Goal: Task Accomplishment & Management: Use online tool/utility

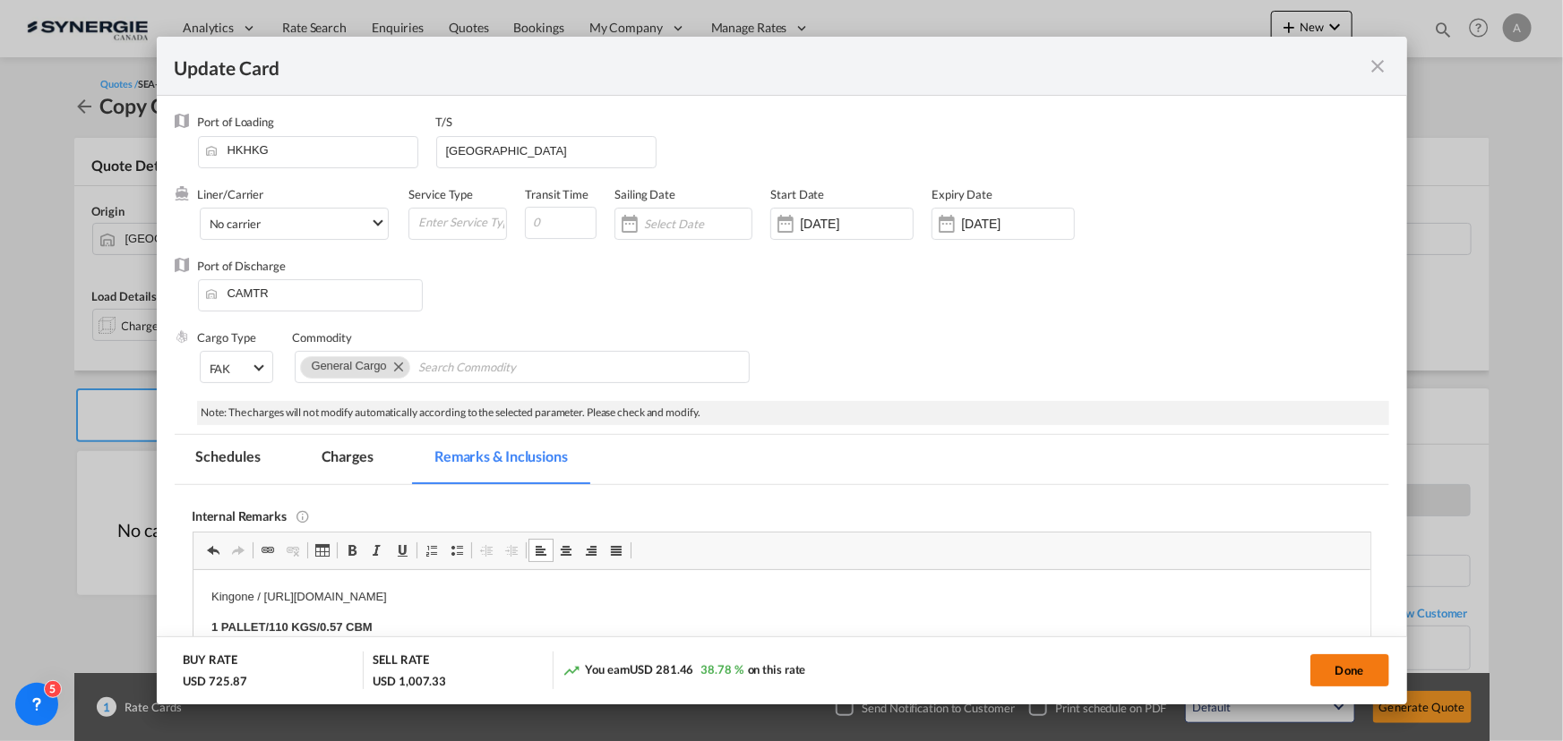
scroll to position [162, 0]
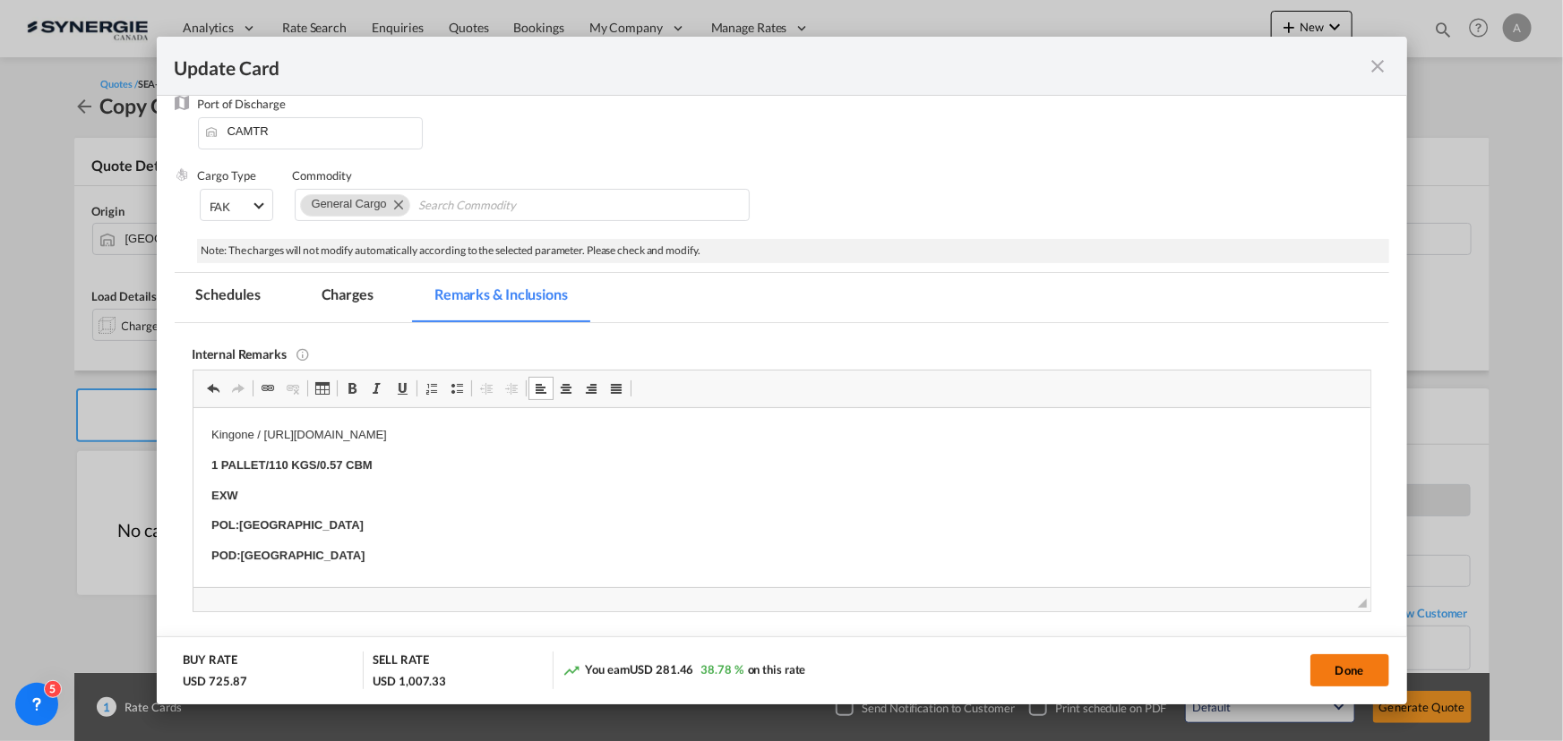
click at [1329, 673] on button "Done" at bounding box center [1349, 671] width 79 height 32
type input "15 Sep 2025"
type input "[DATE]"
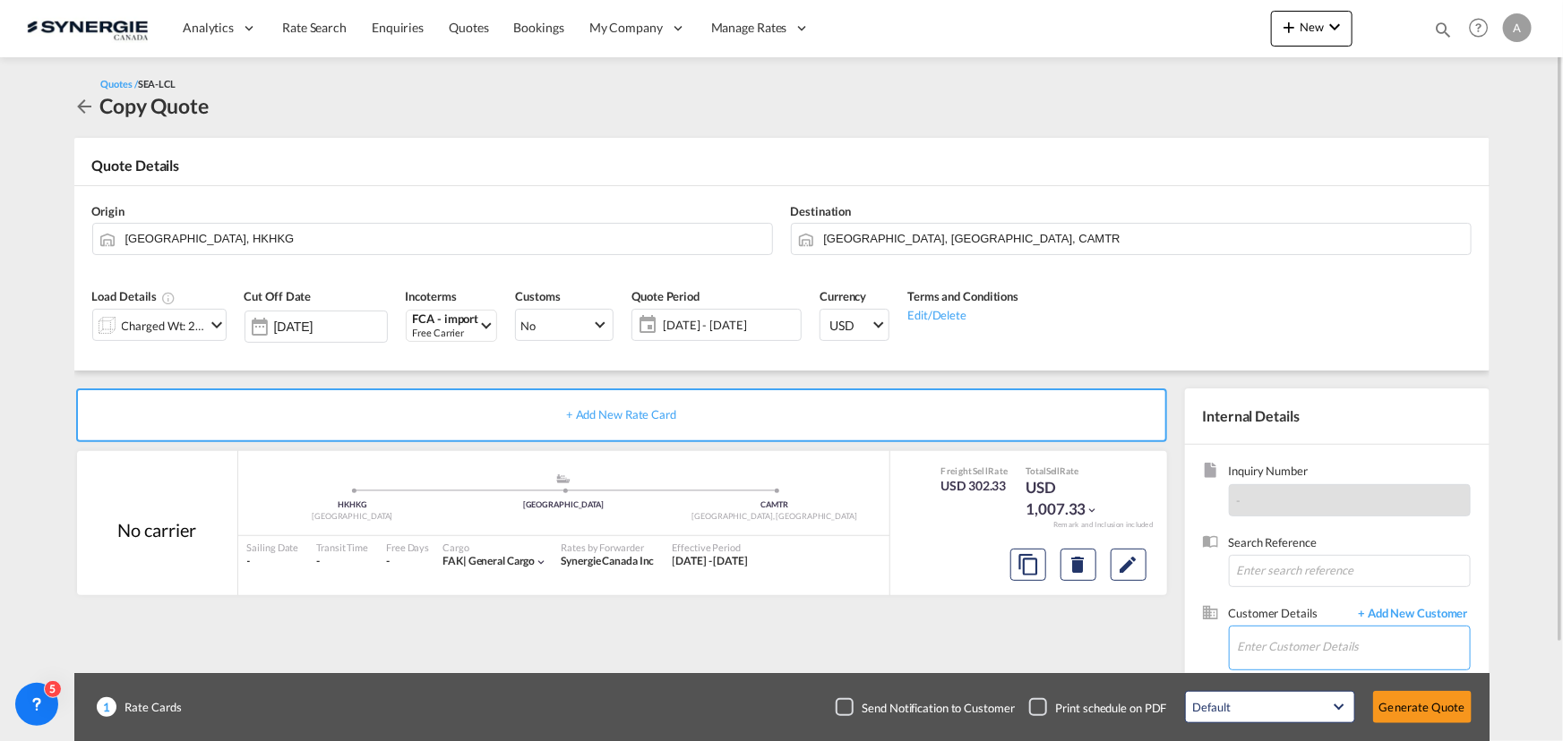
click at [1322, 653] on input "Enter Customer Details" at bounding box center [1354, 647] width 232 height 40
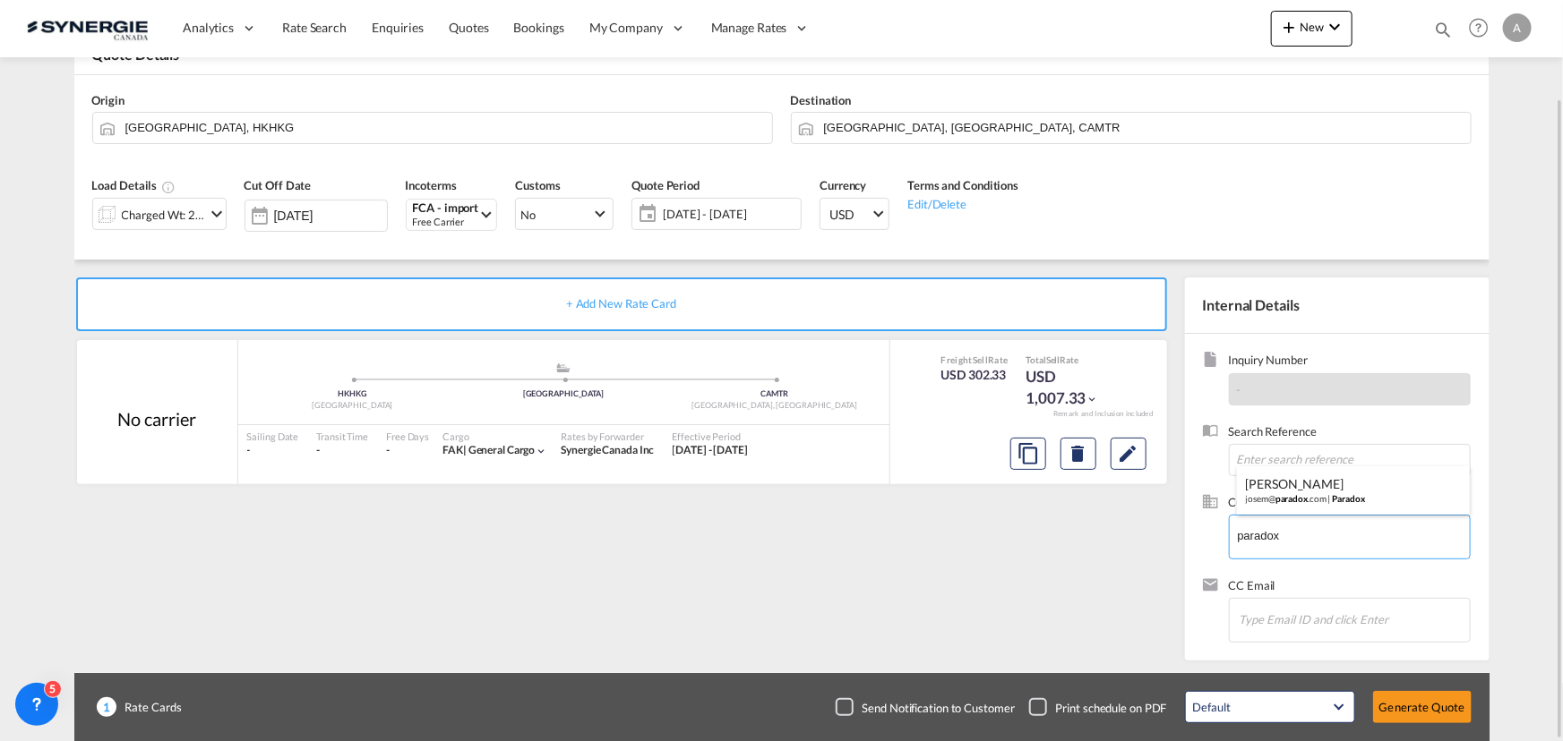
click at [1272, 496] on div "Jose Matute josem@ paradox .com | Paradox" at bounding box center [1353, 491] width 233 height 48
type input "Paradox, Jose Matute, josem@paradox.com"
click at [1419, 698] on button "Generate Quote" at bounding box center [1422, 707] width 99 height 32
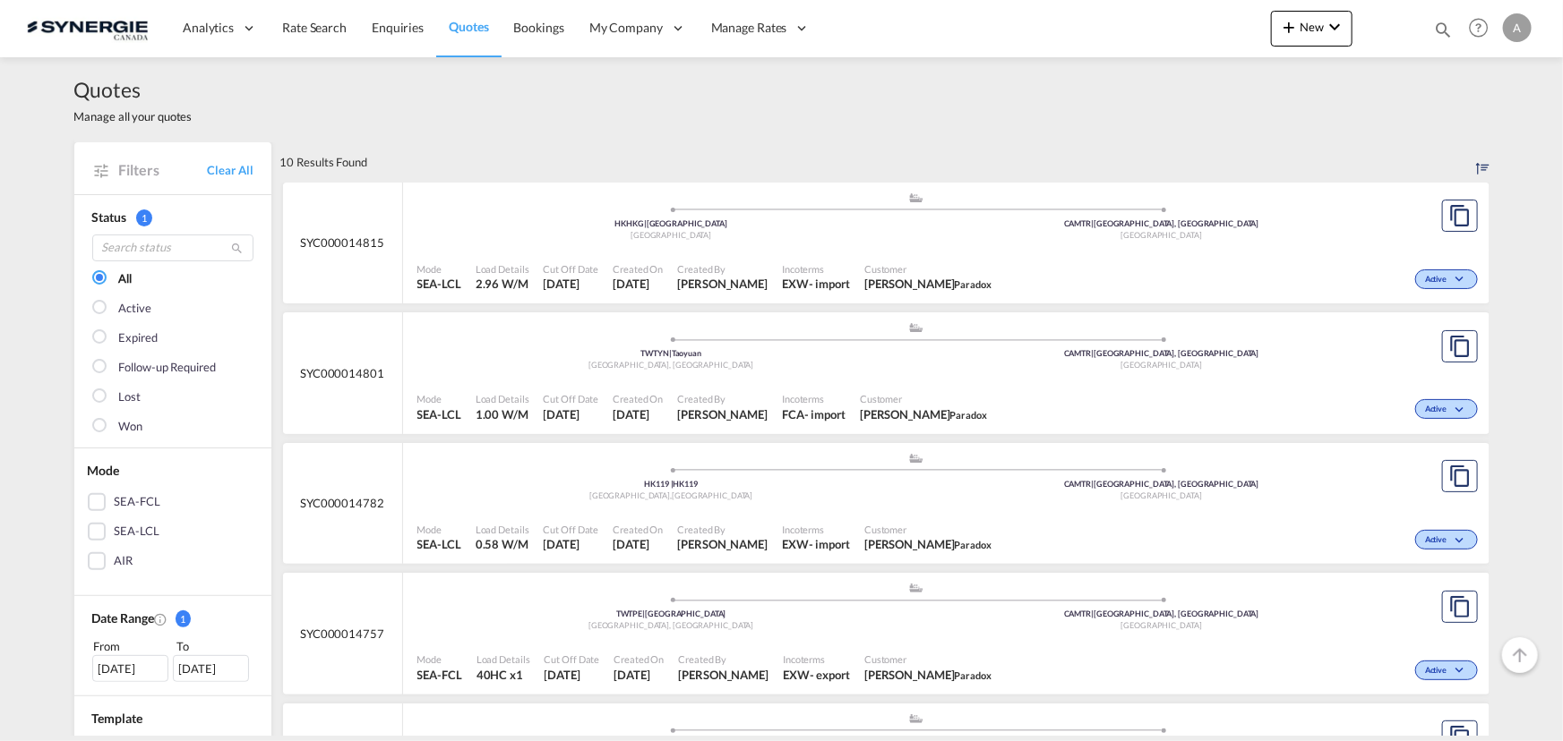
scroll to position [81, 0]
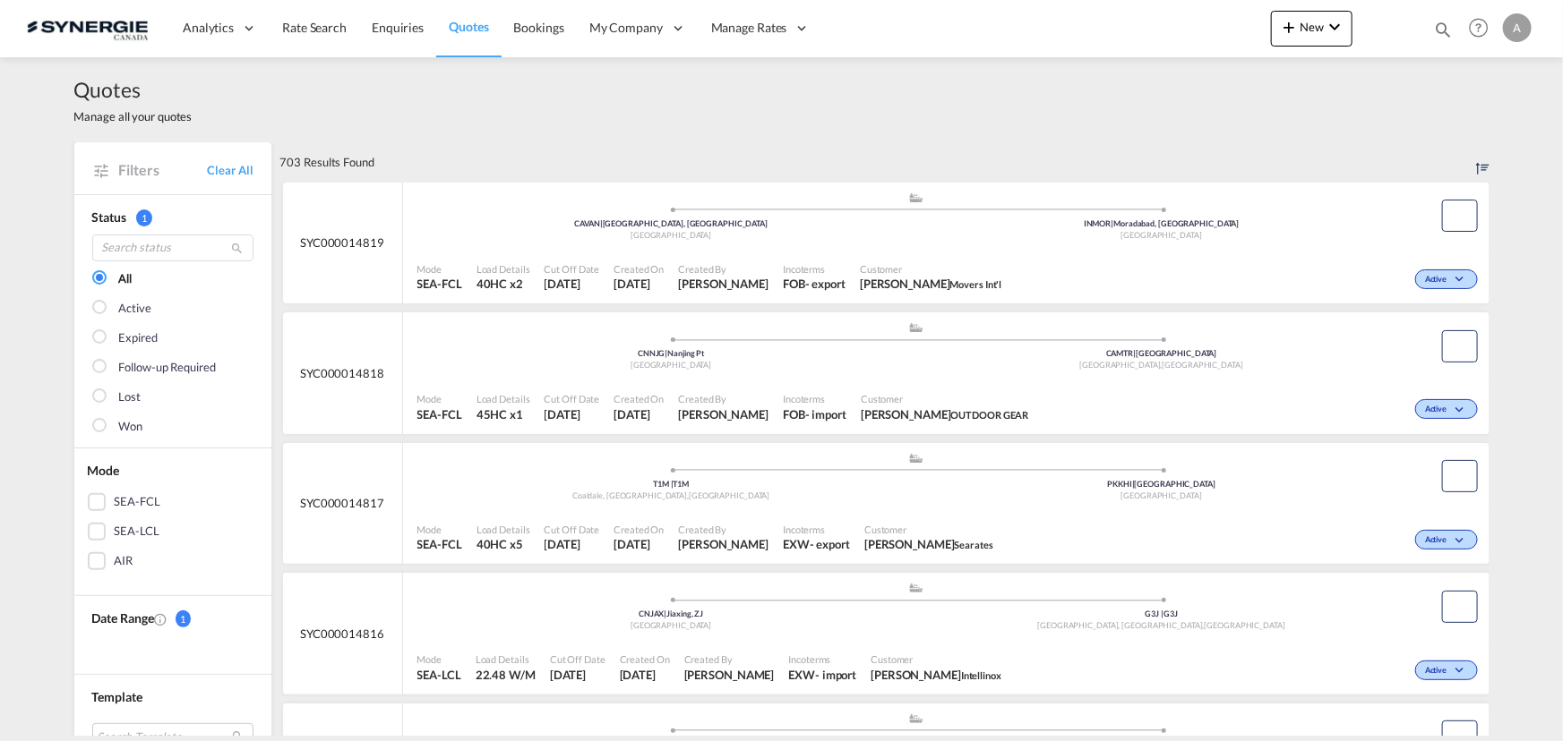
click at [1437, 30] on md-icon "icon-magnify" at bounding box center [1443, 30] width 20 height 20
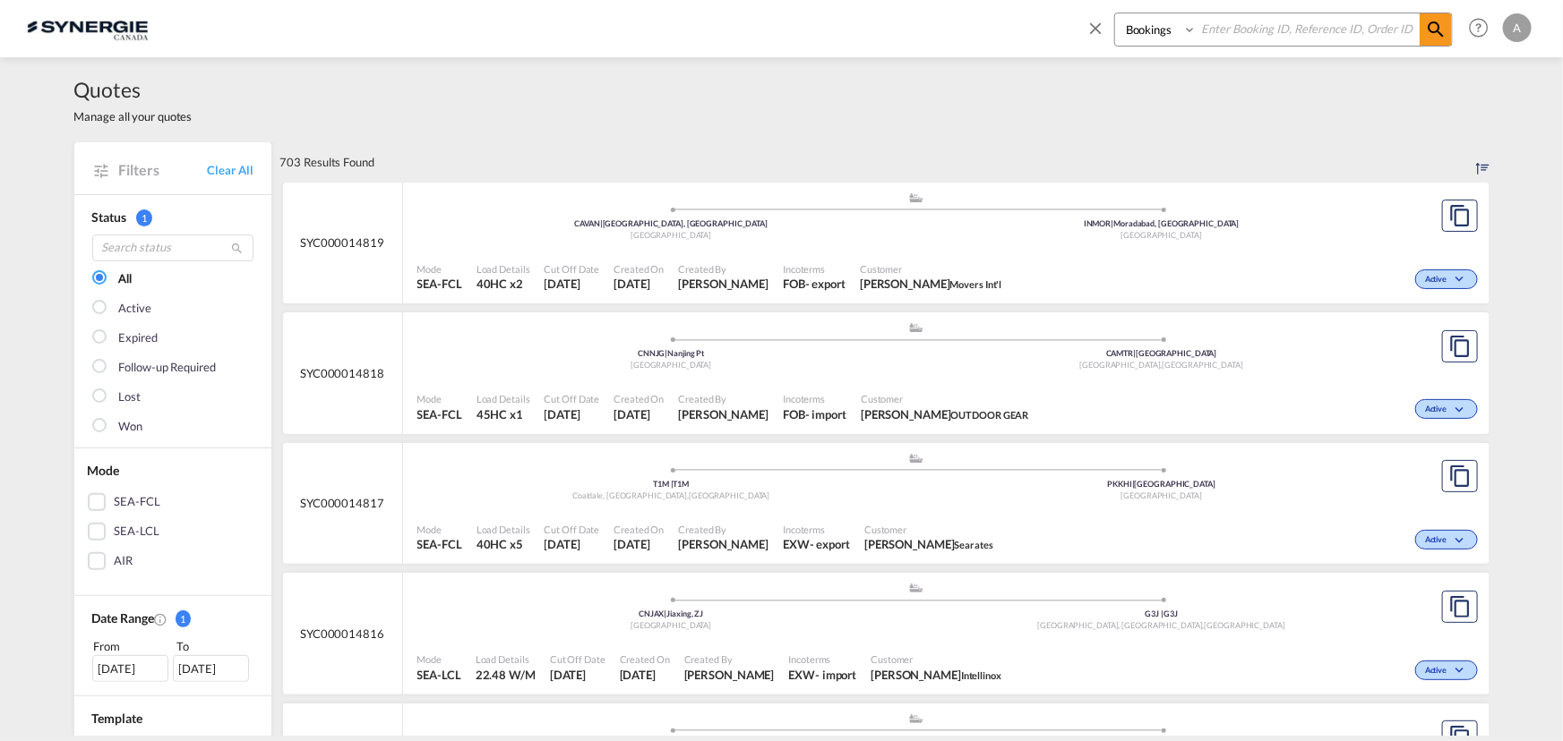
click at [1135, 38] on select "Bookings Quotes Enquiries" at bounding box center [1157, 29] width 85 height 32
select select "Quotes"
click at [1115, 13] on select "Bookings Quotes Enquiries" at bounding box center [1157, 29] width 85 height 32
click at [1221, 32] on input at bounding box center [1307, 28] width 223 height 31
type input "14654"
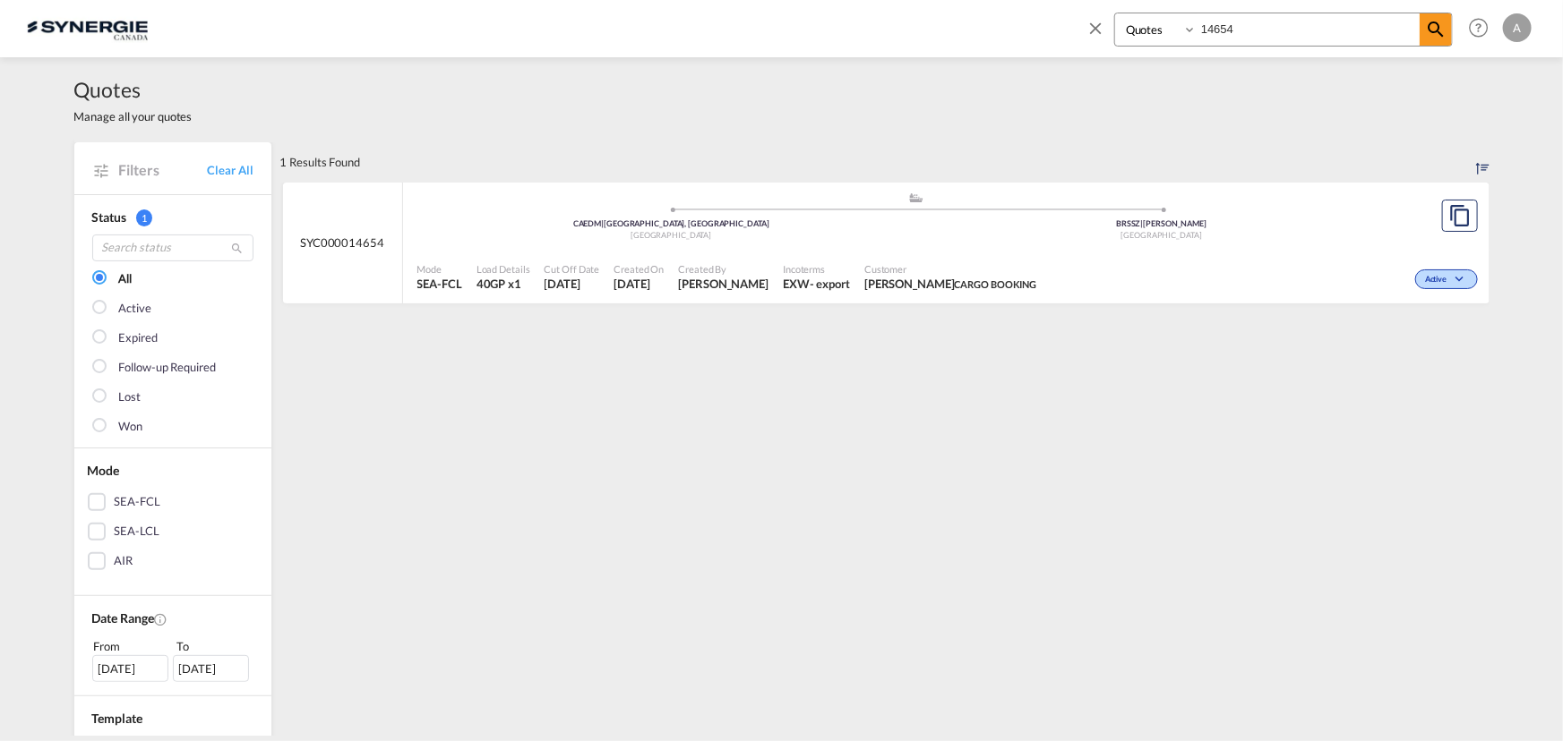
click at [1057, 253] on div "Mode SEA-FCL Load Details 40GP x1 Cut Off Date 9 Sep 2025 Created On 9 Sep 2025…" at bounding box center [946, 278] width 1086 height 54
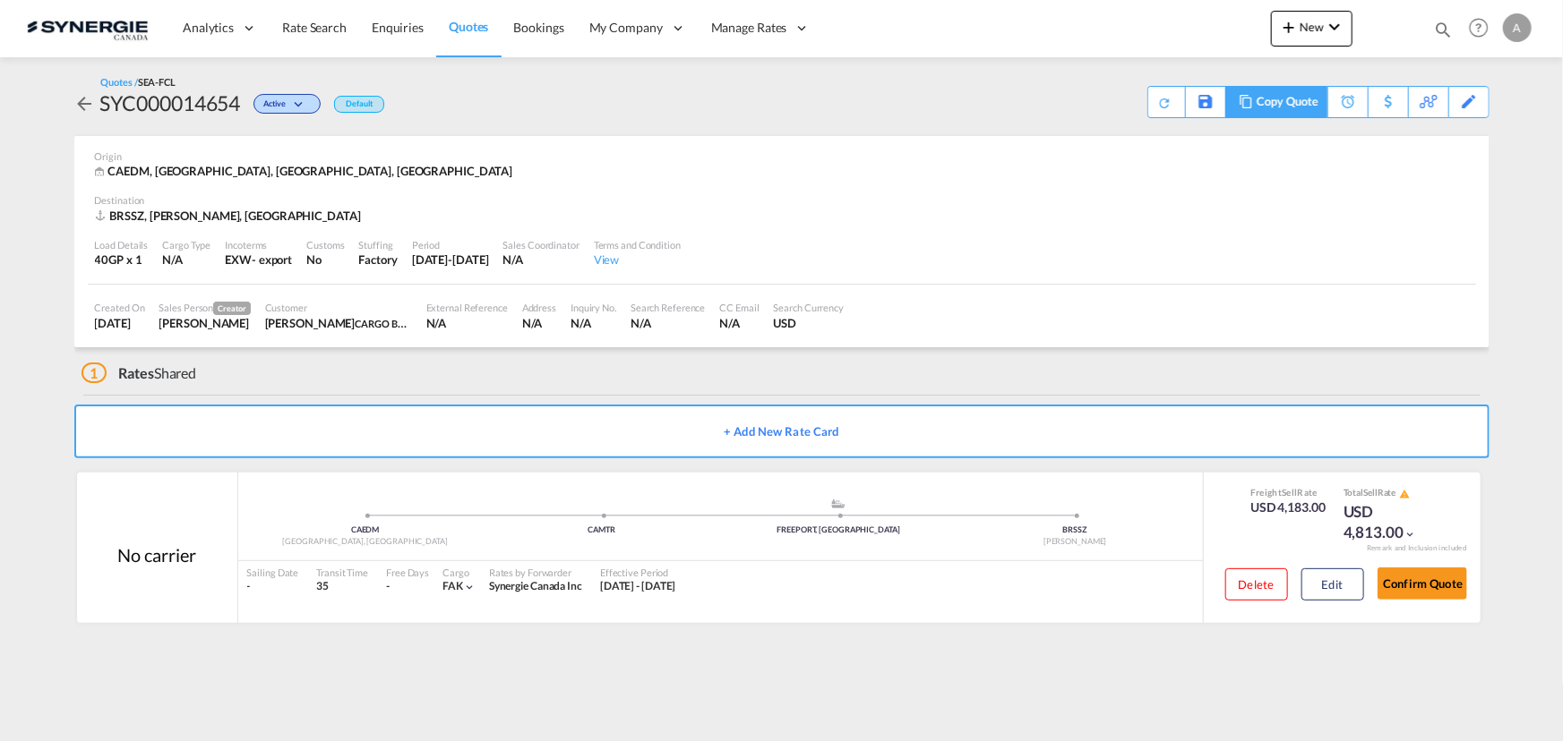
click at [1256, 105] on div "Copy Quote" at bounding box center [1286, 102] width 61 height 30
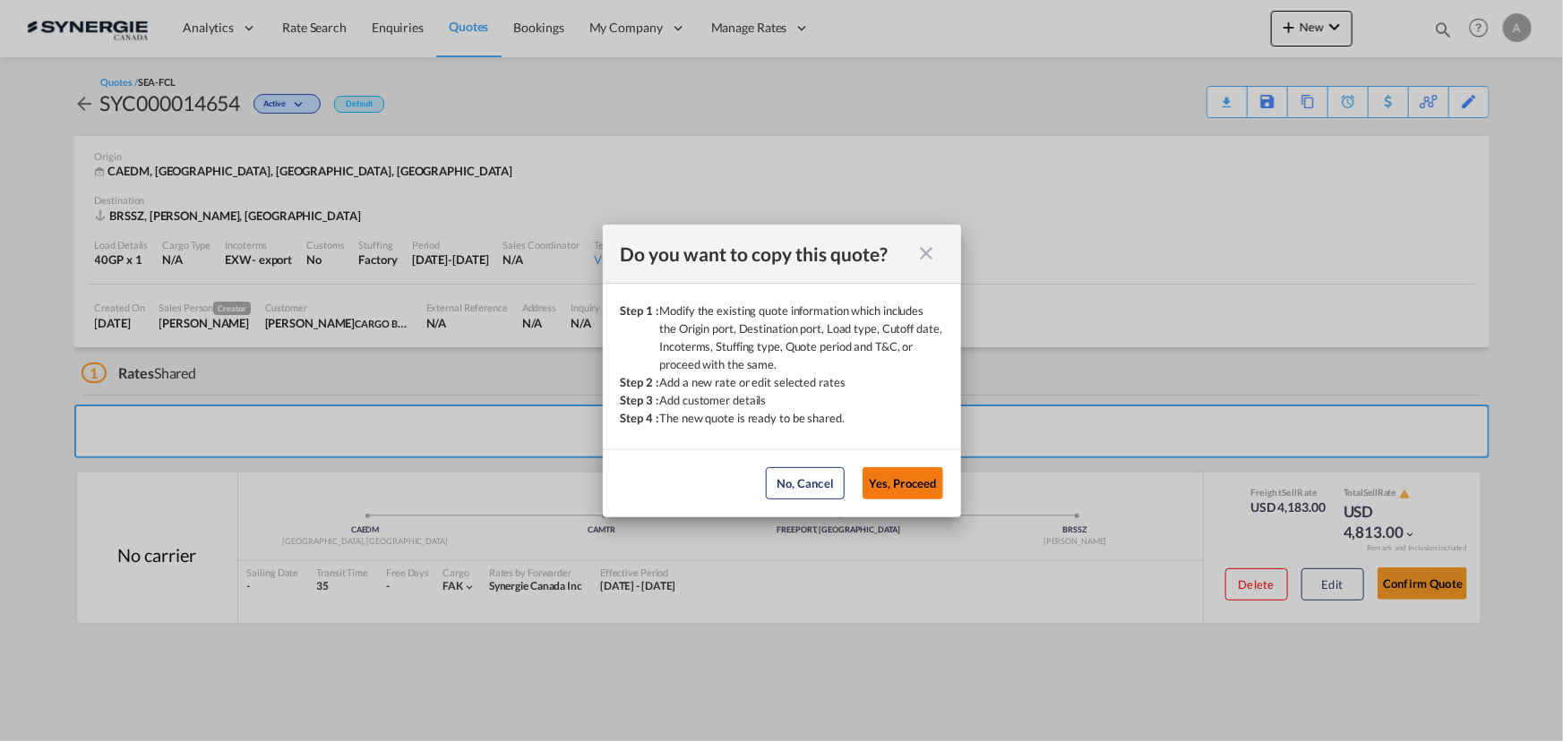
click at [906, 477] on button "Yes, Proceed" at bounding box center [902, 483] width 81 height 32
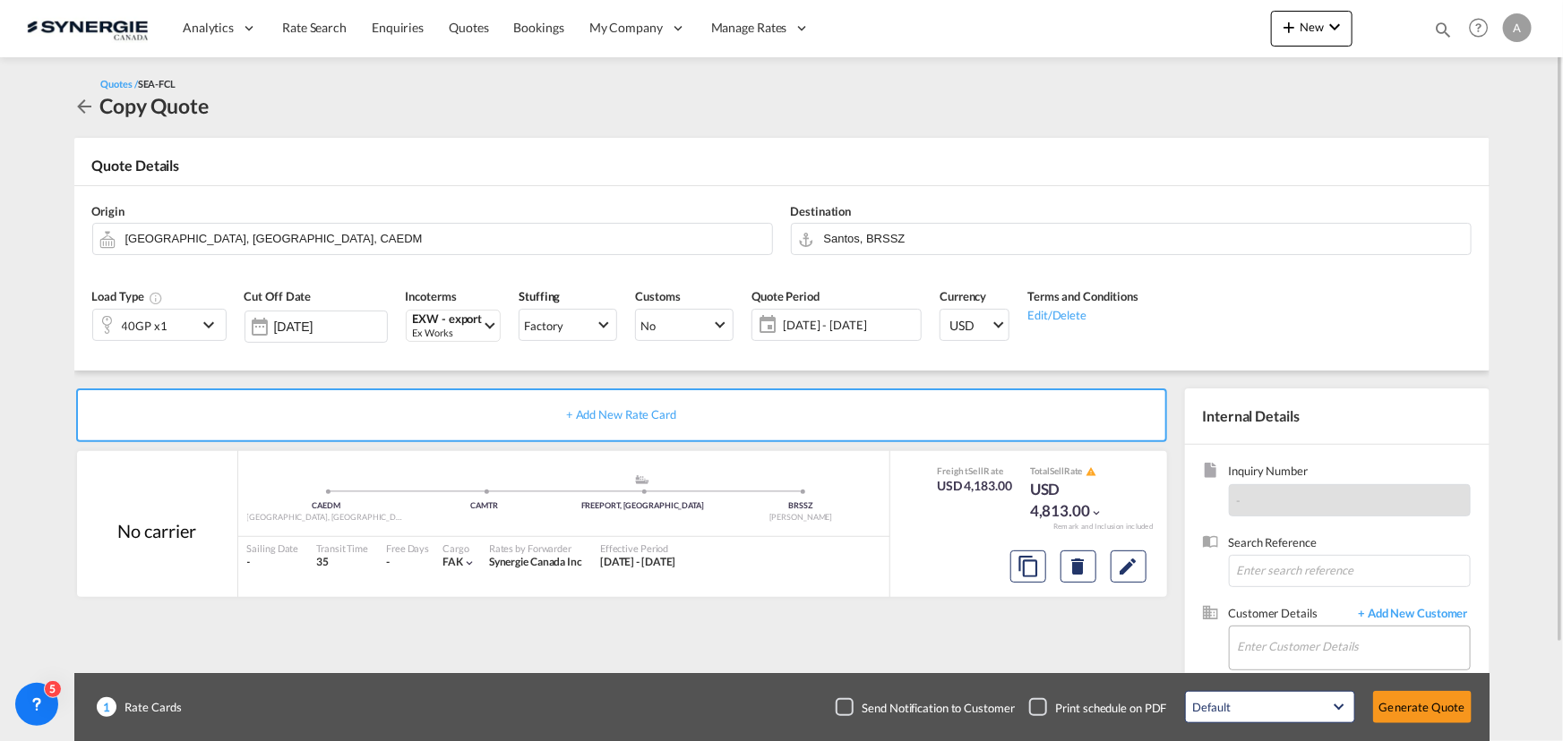
scroll to position [111, 0]
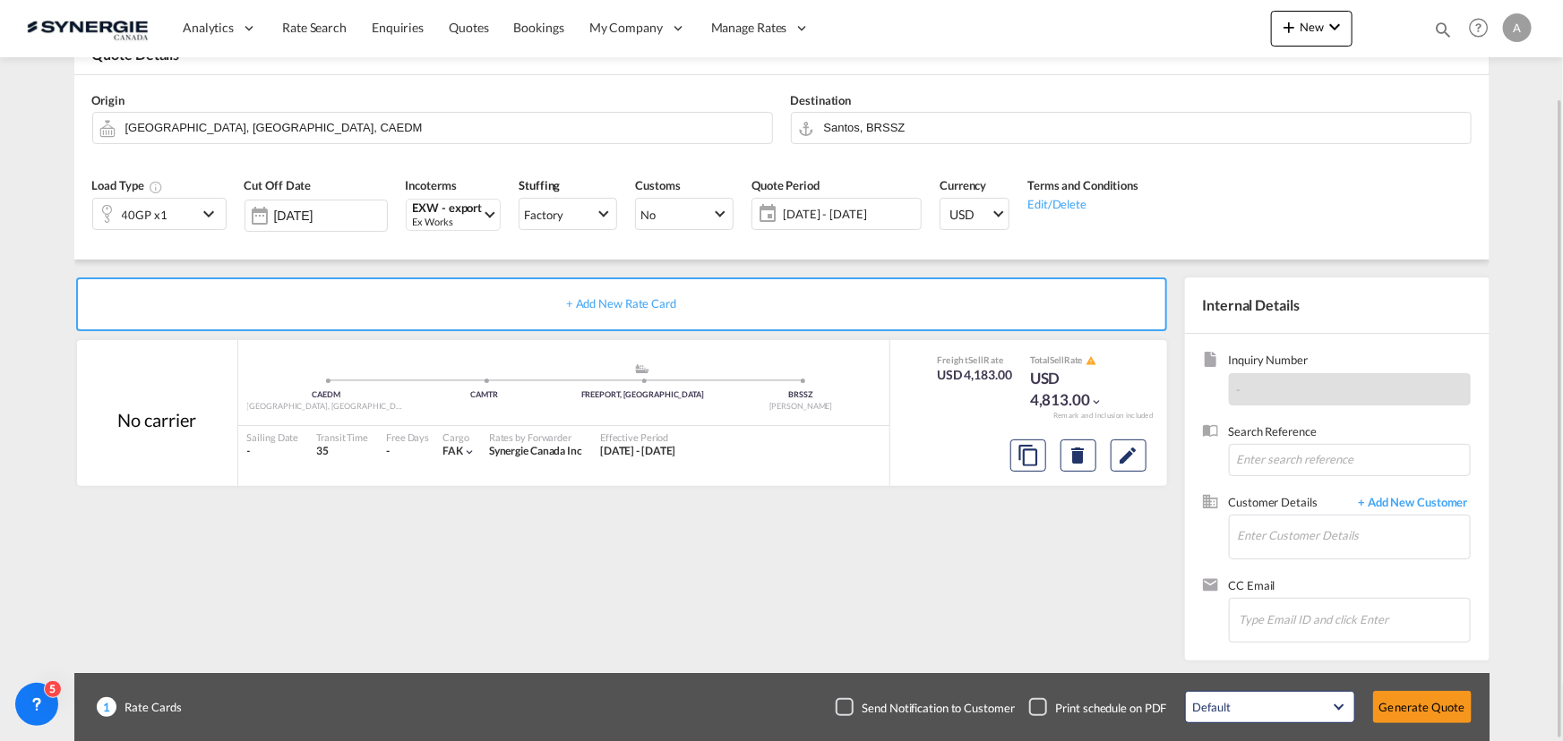
drag, startPoint x: 1110, startPoint y: 462, endPoint x: 777, endPoint y: 262, distance: 387.6
click at [963, 583] on div "+ Add New Rate Card No carrier added by you CAEDM Edmonton, [GEOGRAPHIC_DATA] .…" at bounding box center [624, 465] width 1101 height 374
click at [814, 223] on span "[DATE] - [DATE]" at bounding box center [849, 213] width 142 height 25
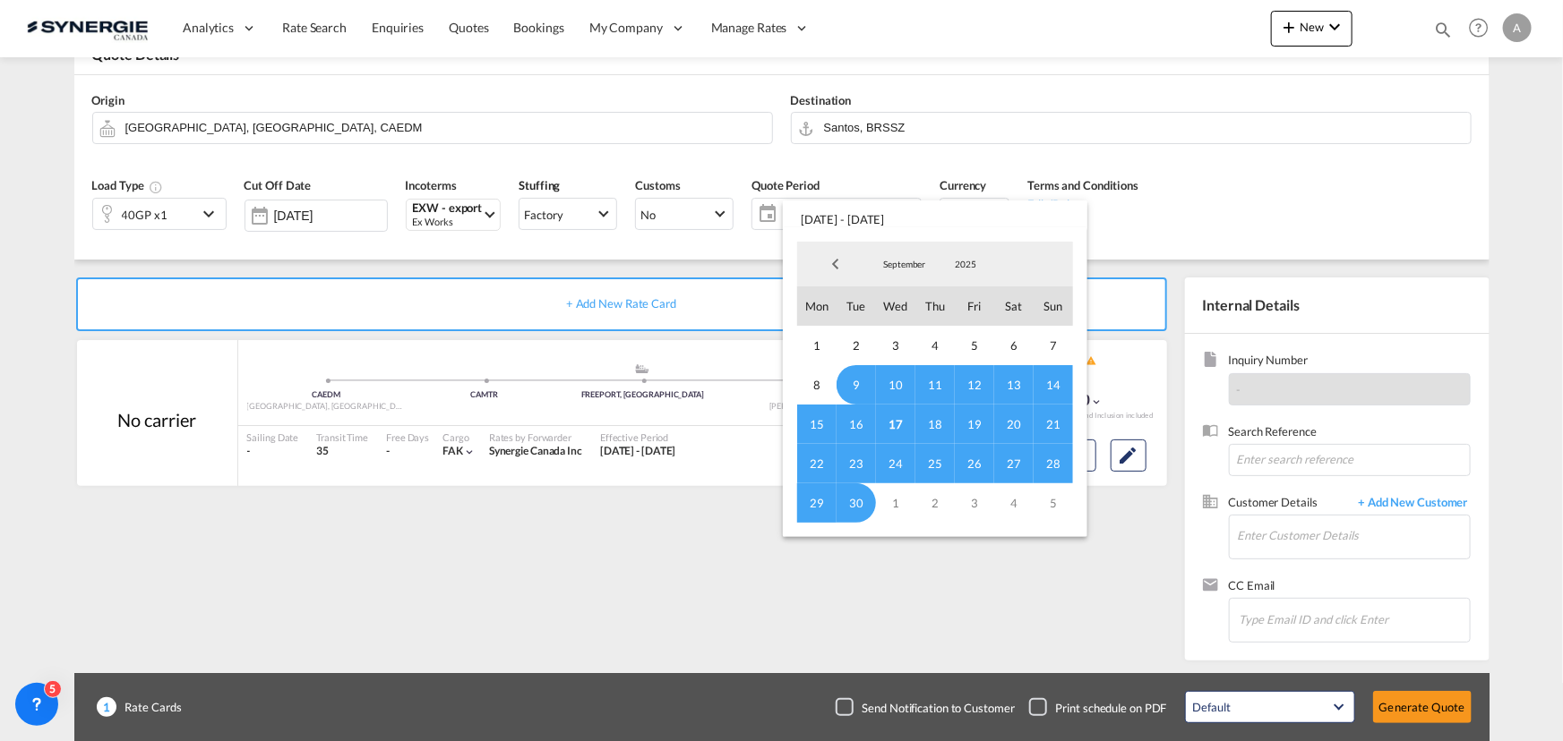
click at [1134, 506] on md-backdrop at bounding box center [781, 370] width 1563 height 741
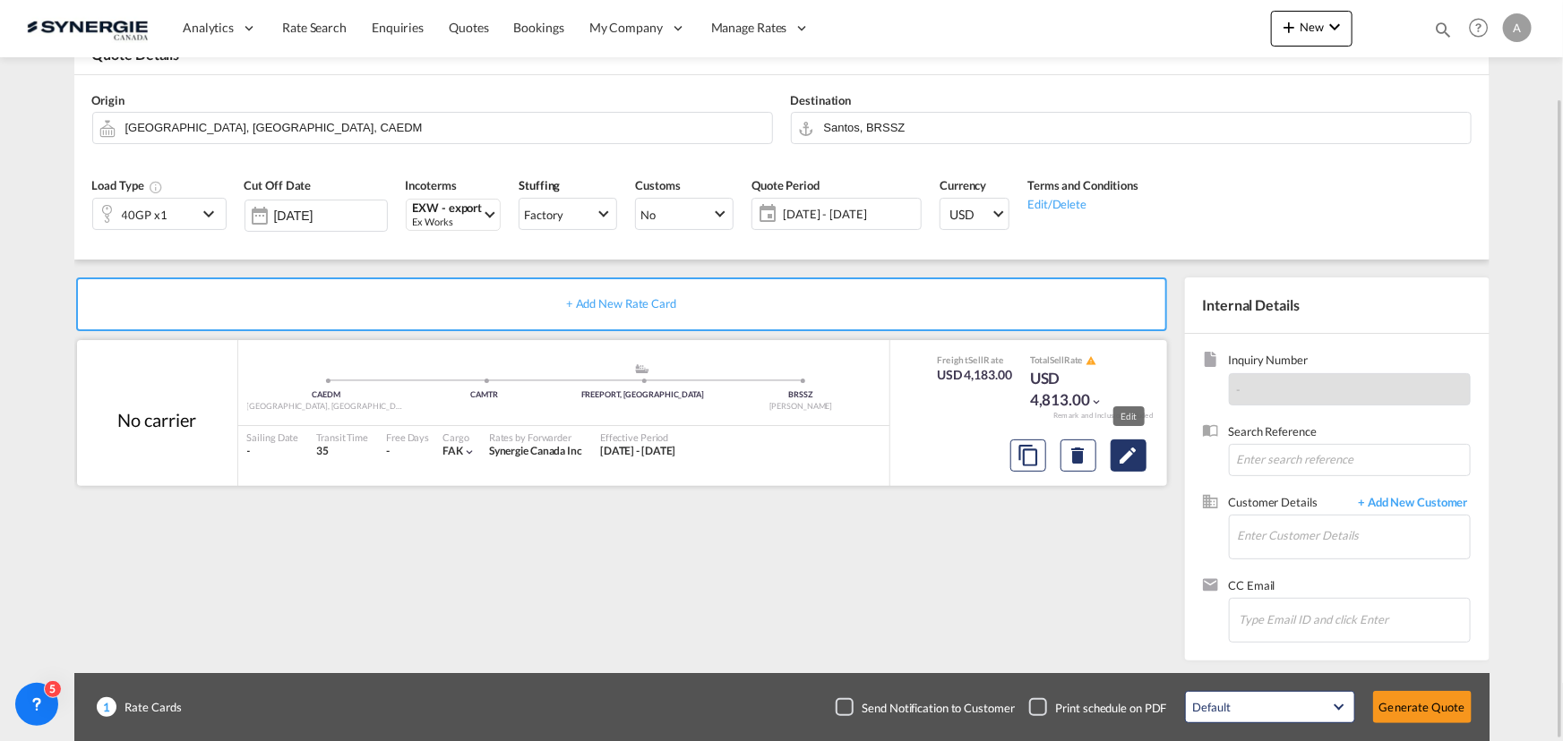
click at [1122, 446] on md-icon "Edit" at bounding box center [1128, 455] width 21 height 21
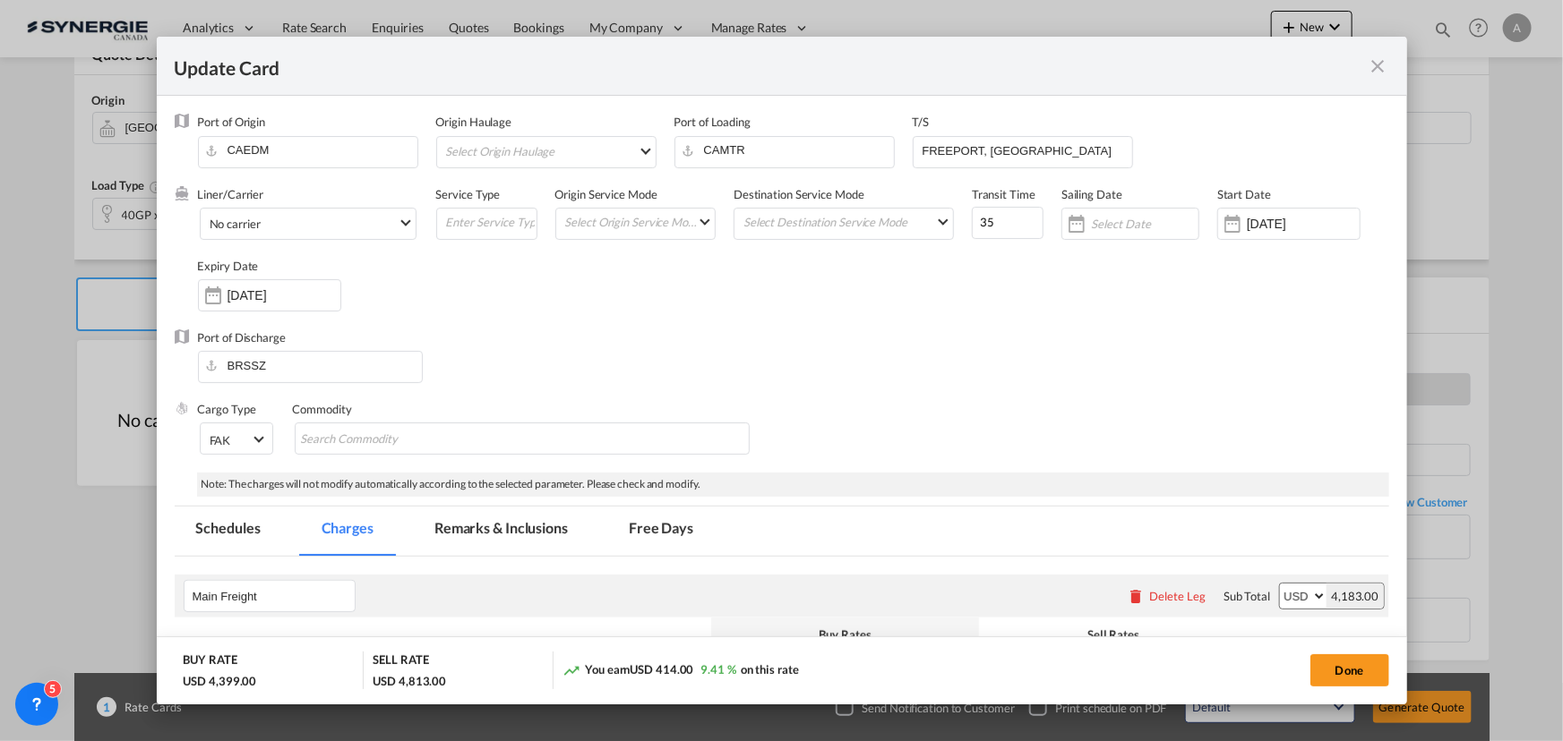
select select "per container"
select select "per B/L"
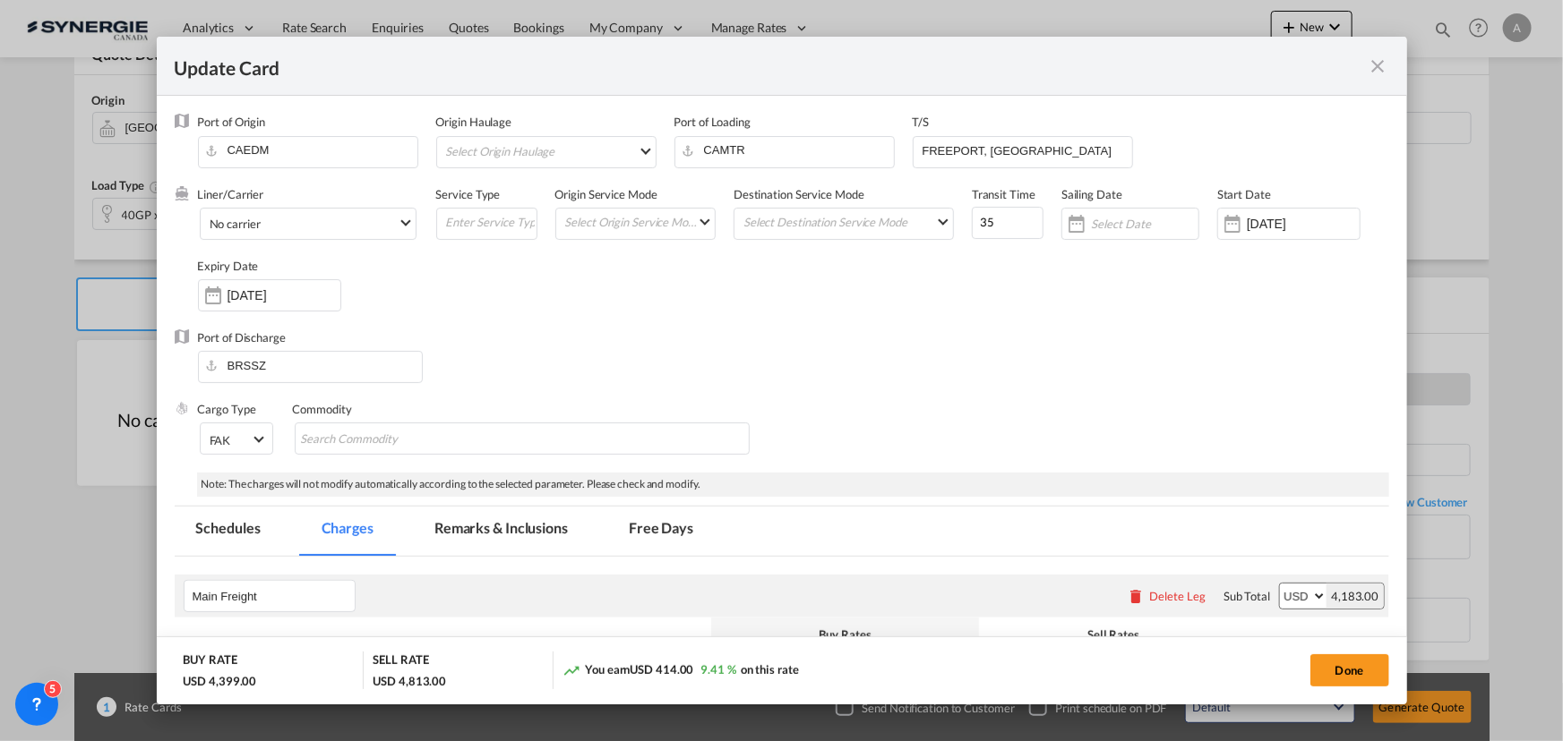
select select "per B/L"
select select "per container"
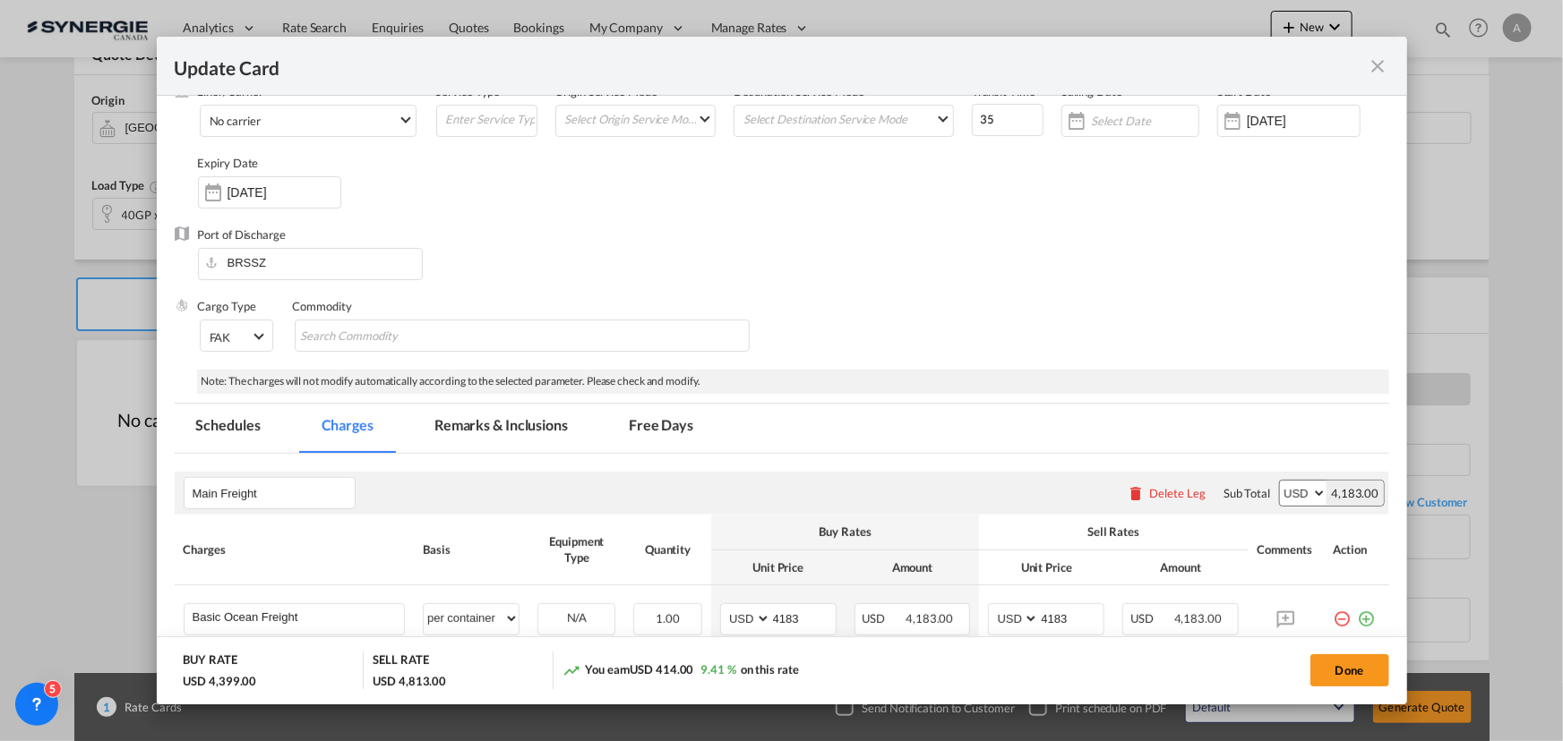
scroll to position [0, 0]
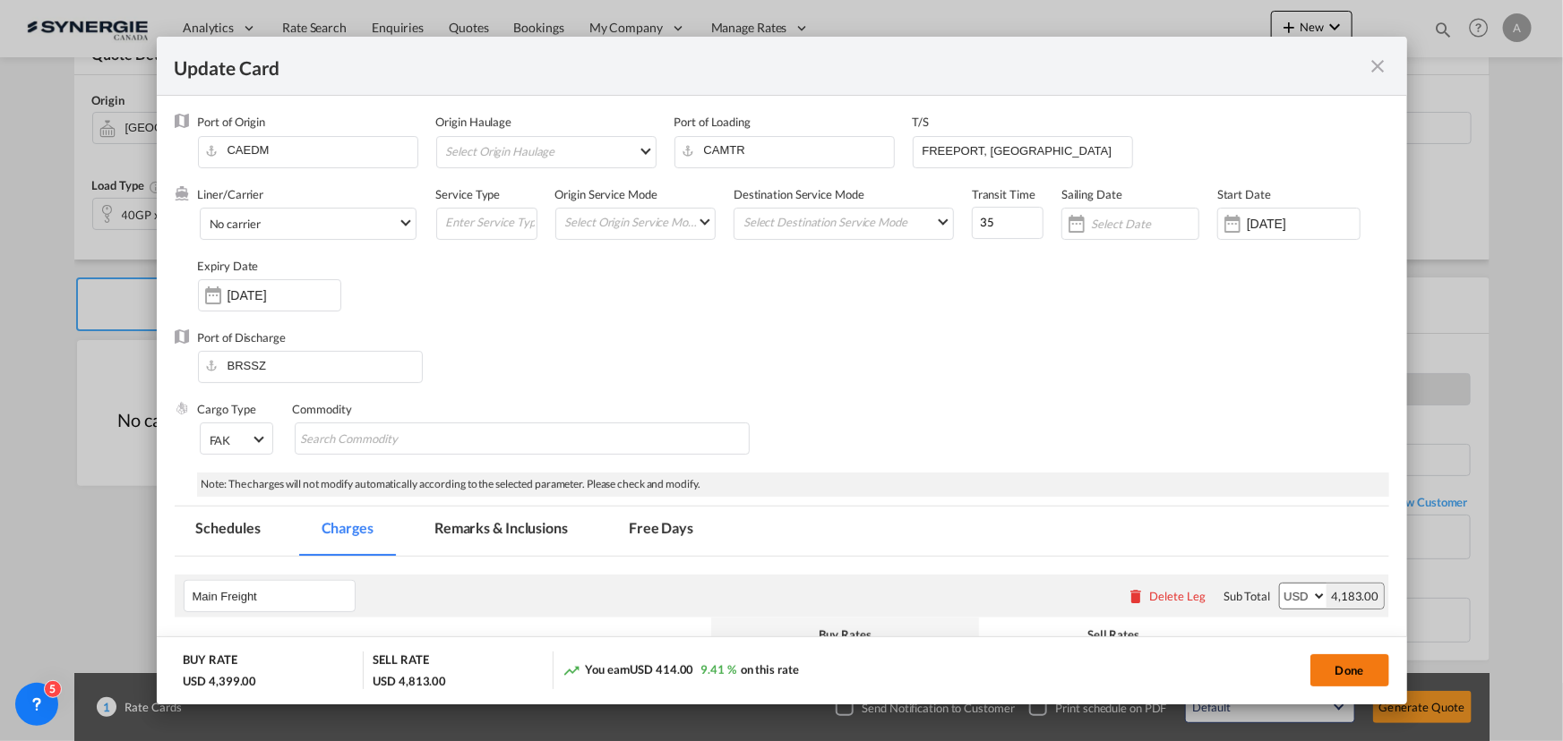
drag, startPoint x: 1358, startPoint y: 669, endPoint x: 1348, endPoint y: 660, distance: 13.3
click at [1358, 670] on button "Done" at bounding box center [1349, 671] width 79 height 32
type input "[DATE]"
